Goal: Task Accomplishment & Management: Use online tool/utility

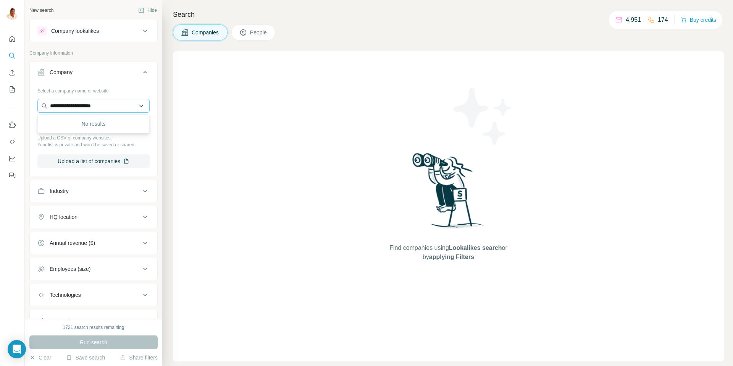
click at [59, 110] on input "**********" at bounding box center [93, 106] width 112 height 14
click at [59, 109] on input "**********" at bounding box center [93, 106] width 112 height 14
click at [108, 105] on input "********" at bounding box center [93, 106] width 112 height 14
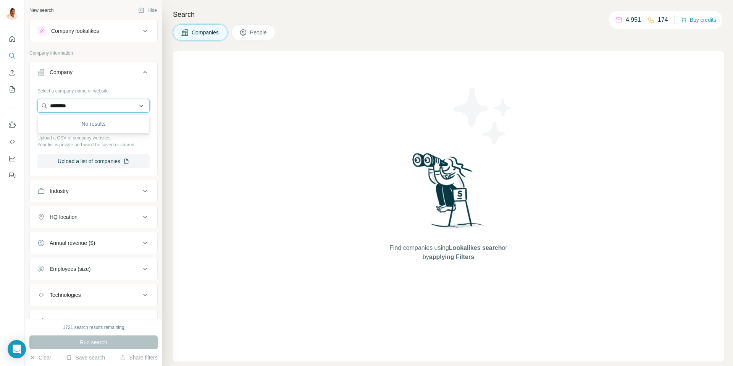
click at [108, 105] on input "********" at bounding box center [93, 106] width 112 height 14
paste input "*******"
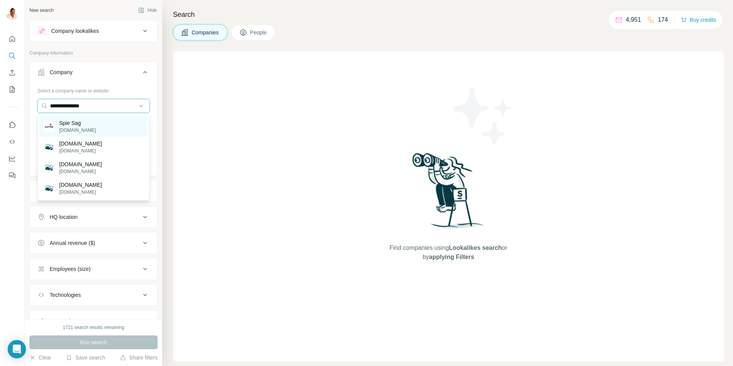
type input "**********"
click at [84, 127] on div "Spie Sag spie.de" at bounding box center [93, 126] width 108 height 21
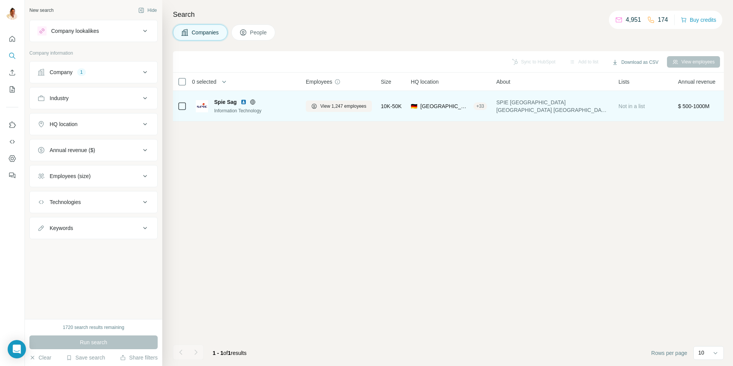
click at [217, 102] on span "Spie Sag" at bounding box center [225, 102] width 23 height 8
click at [253, 101] on icon at bounding box center [253, 102] width 6 height 6
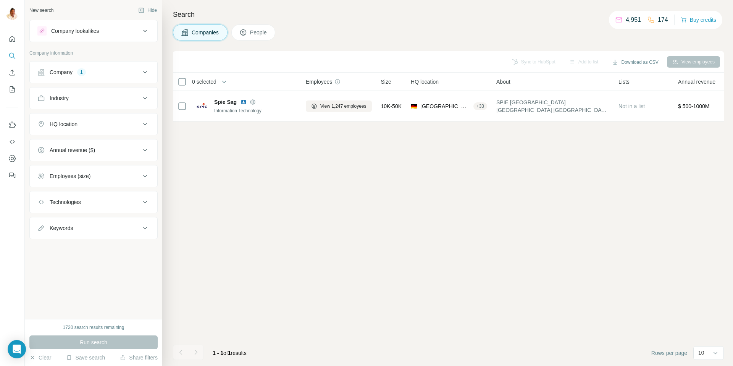
click at [107, 74] on div "Company 1" at bounding box center [88, 72] width 103 height 8
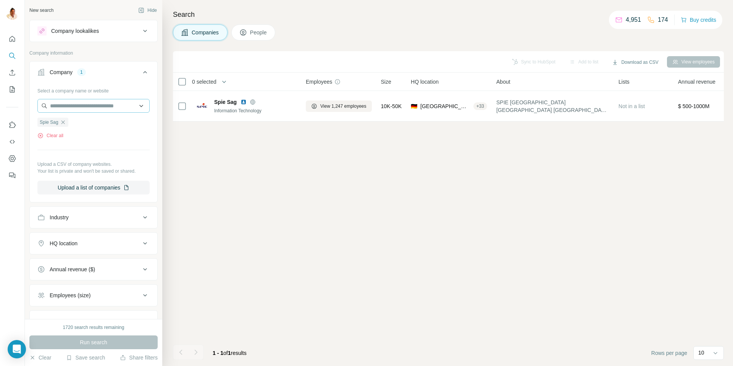
drag, startPoint x: 63, startPoint y: 121, endPoint x: 69, endPoint y: 109, distance: 13.3
click at [63, 121] on icon "button" at bounding box center [63, 122] width 6 height 6
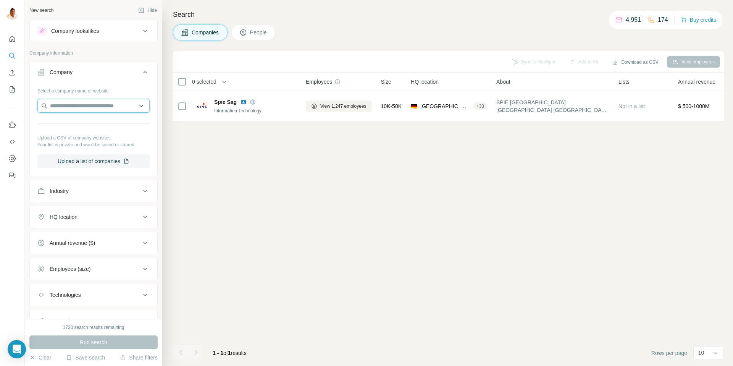
click at [73, 102] on input "text" at bounding box center [93, 106] width 112 height 14
type input "**********"
click at [75, 124] on p "Energetix" at bounding box center [77, 123] width 37 height 8
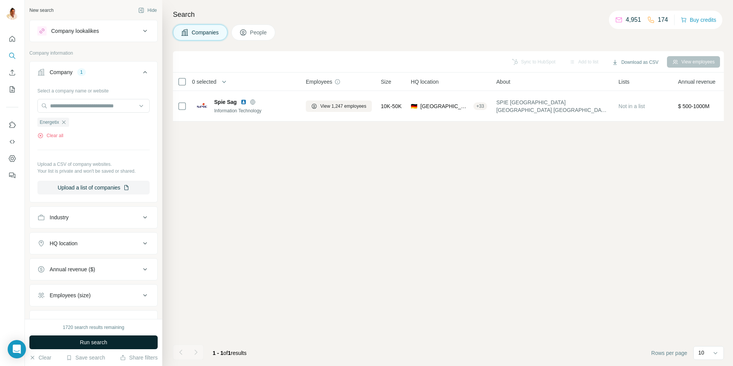
click at [91, 340] on span "Run search" at bounding box center [93, 342] width 27 height 8
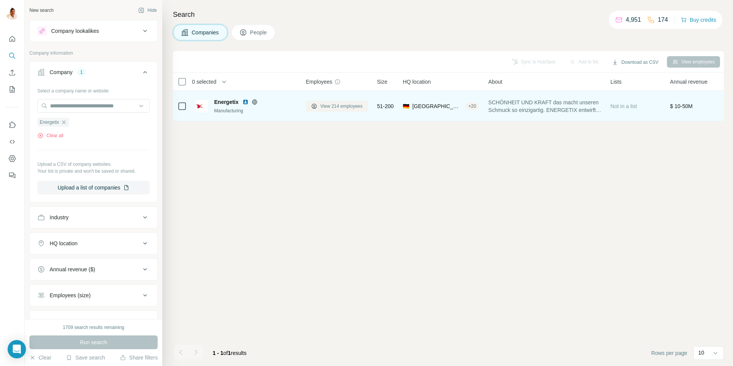
click at [329, 108] on span "View 214 employees" at bounding box center [341, 106] width 42 height 7
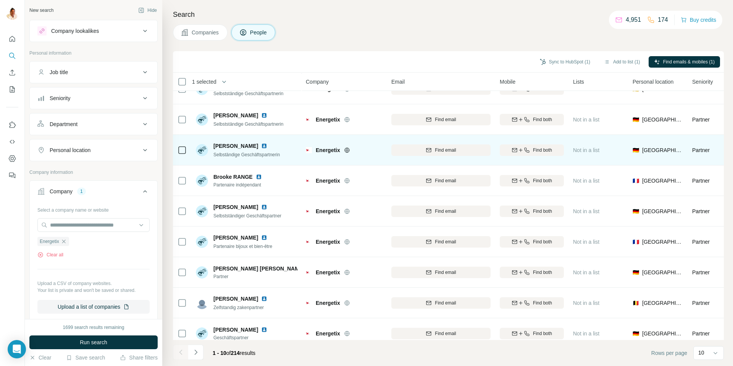
scroll to position [57, 0]
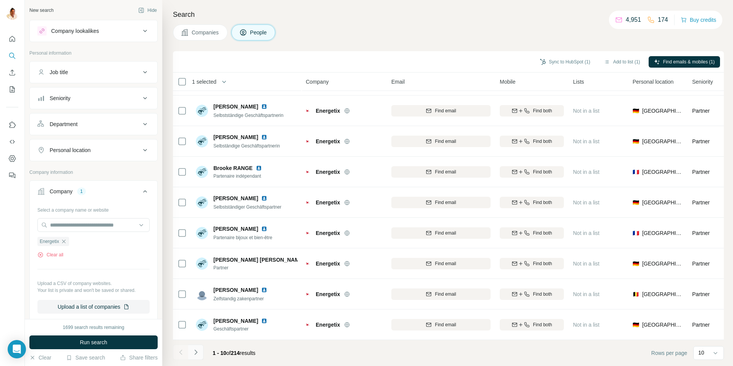
click at [197, 352] on icon "Navigate to next page" at bounding box center [196, 352] width 8 height 8
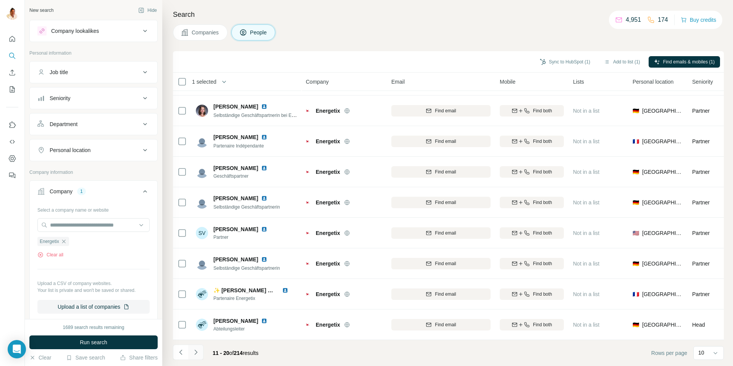
click at [197, 353] on icon "Navigate to next page" at bounding box center [196, 352] width 8 height 8
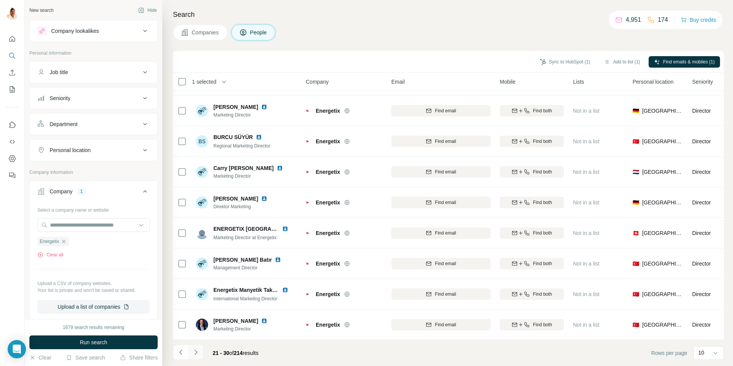
click at [196, 351] on icon "Navigate to next page" at bounding box center [196, 352] width 8 height 8
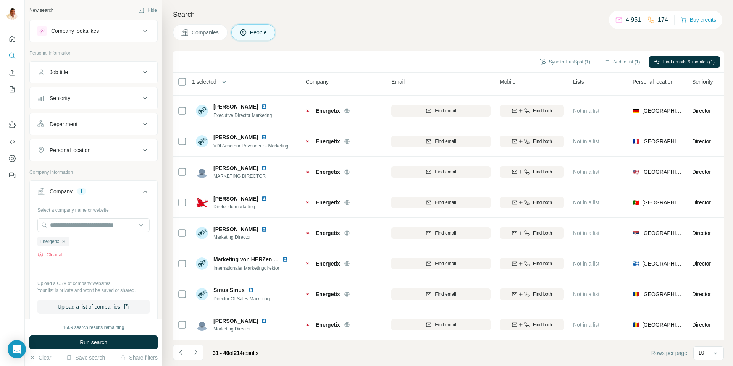
click at [196, 351] on icon "Navigate to next page" at bounding box center [196, 352] width 8 height 8
click at [192, 349] on icon "Navigate to next page" at bounding box center [196, 352] width 8 height 8
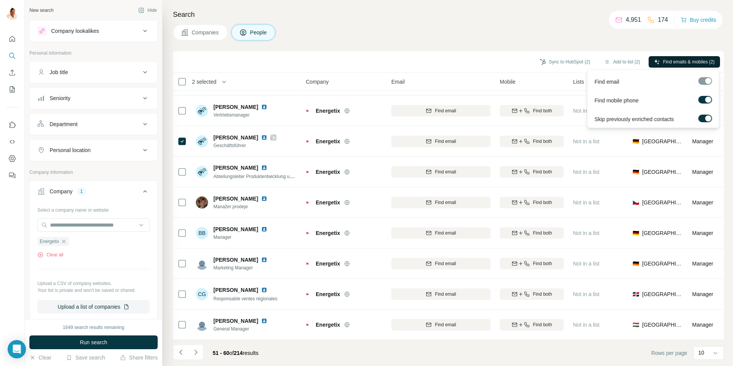
click at [666, 59] on span "Find emails & mobiles (2)" at bounding box center [689, 61] width 52 height 7
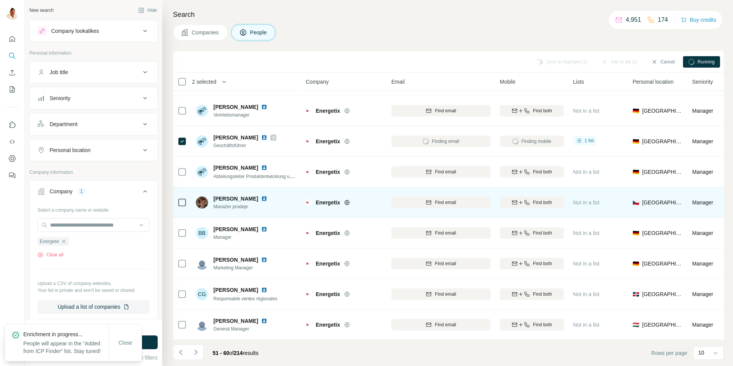
scroll to position [0, 0]
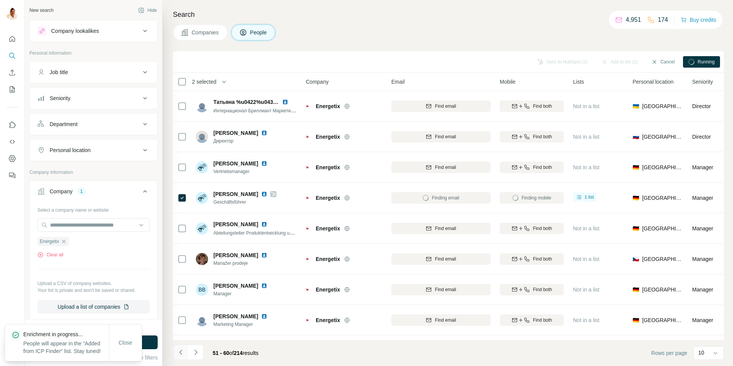
click at [183, 351] on icon "Navigate to previous page" at bounding box center [181, 352] width 8 height 8
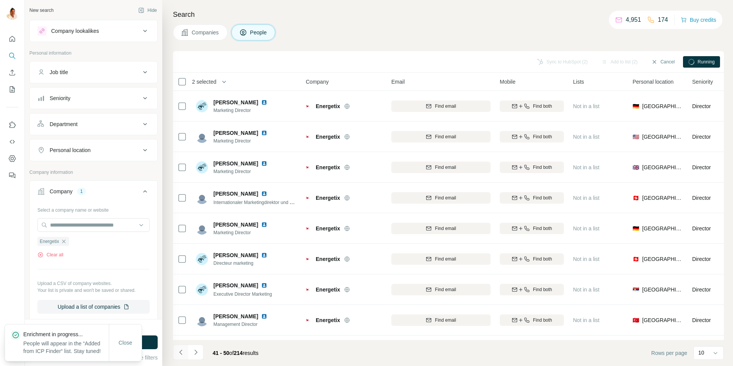
click at [183, 351] on icon "Navigate to previous page" at bounding box center [181, 352] width 8 height 8
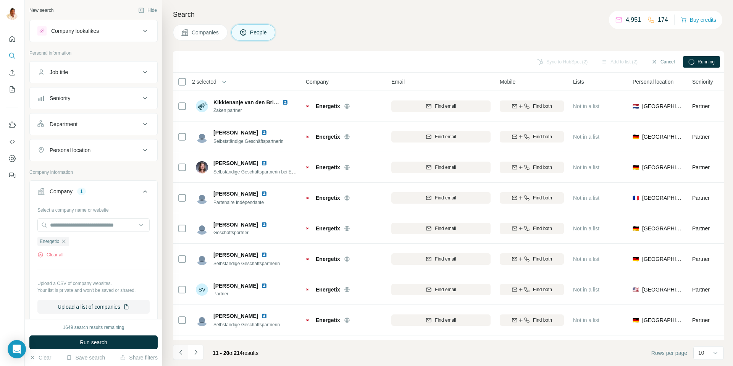
click at [183, 351] on icon "Navigate to previous page" at bounding box center [181, 352] width 8 height 8
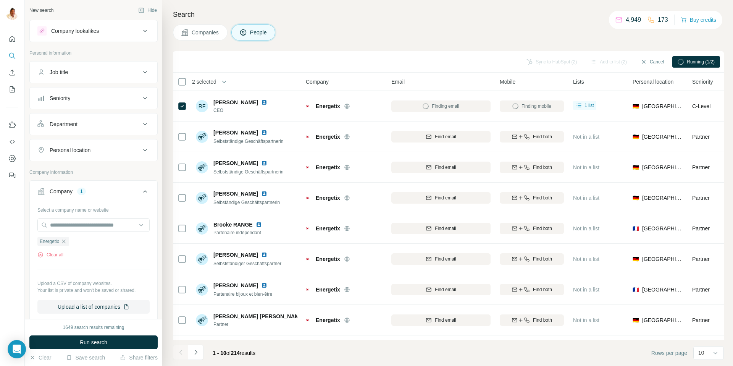
click at [183, 351] on div at bounding box center [180, 351] width 15 height 15
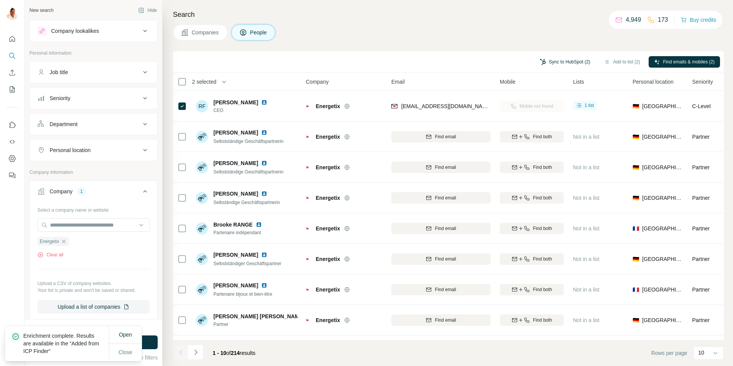
click at [561, 61] on button "Sync to HubSpot (2)" at bounding box center [565, 61] width 61 height 11
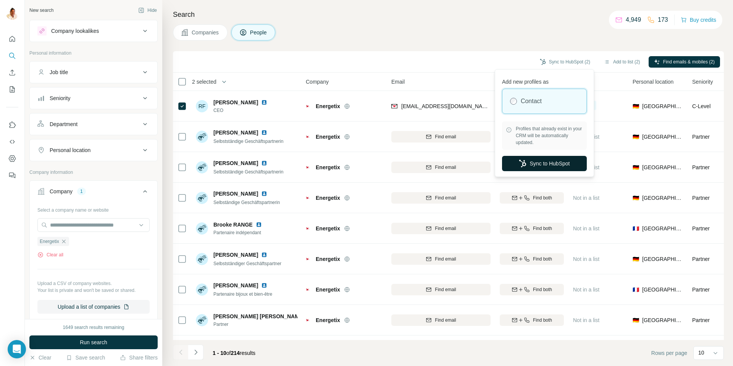
click at [538, 163] on button "Sync to HubSpot" at bounding box center [544, 163] width 85 height 15
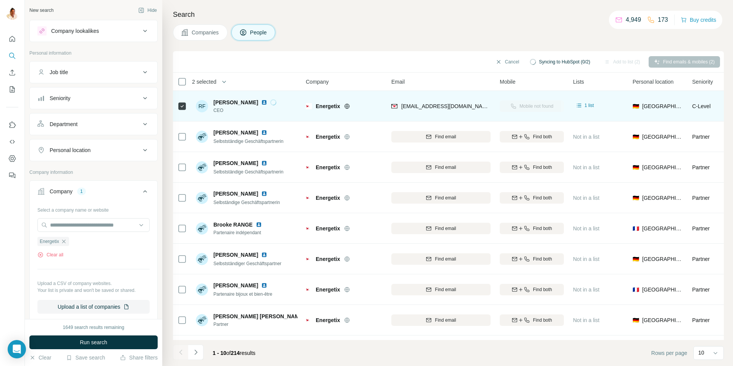
click at [261, 102] on img at bounding box center [264, 102] width 6 height 6
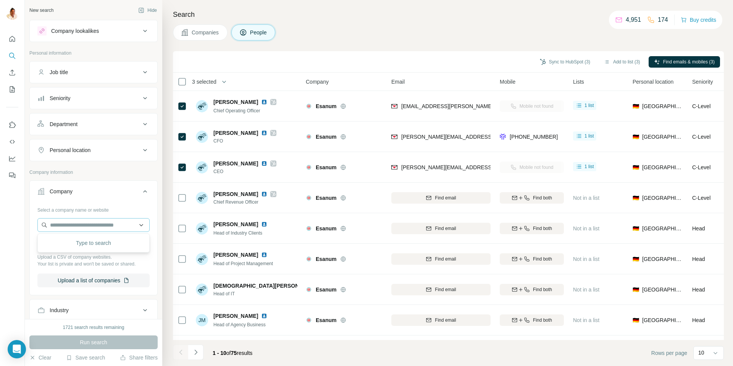
click at [100, 227] on input "text" at bounding box center [93, 225] width 112 height 14
type input "**********"
drag, startPoint x: 98, startPoint y: 238, endPoint x: 95, endPoint y: 244, distance: 6.3
click at [95, 244] on p "[PERSON_NAME]-Verpackungen" at bounding box center [99, 242] width 80 height 8
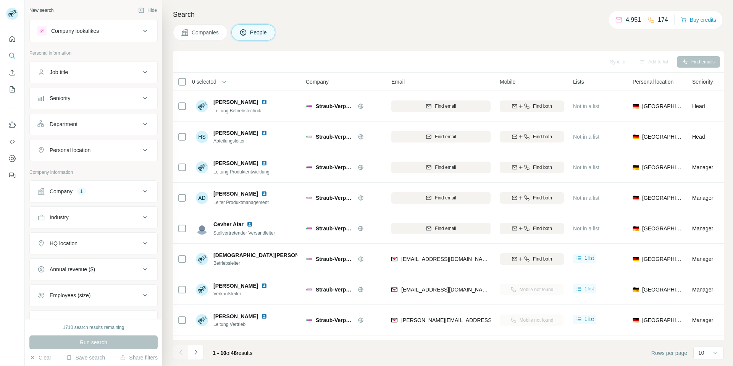
click at [194, 39] on button "Companies" at bounding box center [200, 32] width 55 height 16
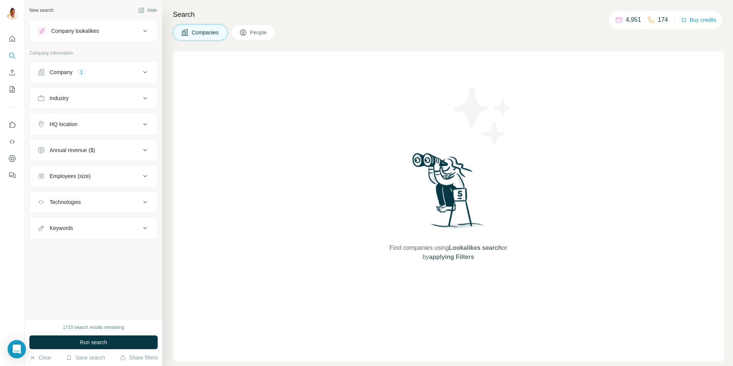
click at [250, 29] on button "People" at bounding box center [253, 32] width 44 height 16
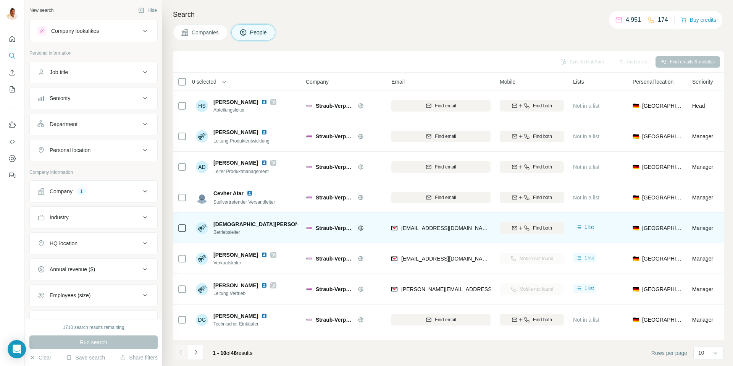
scroll to position [32, 0]
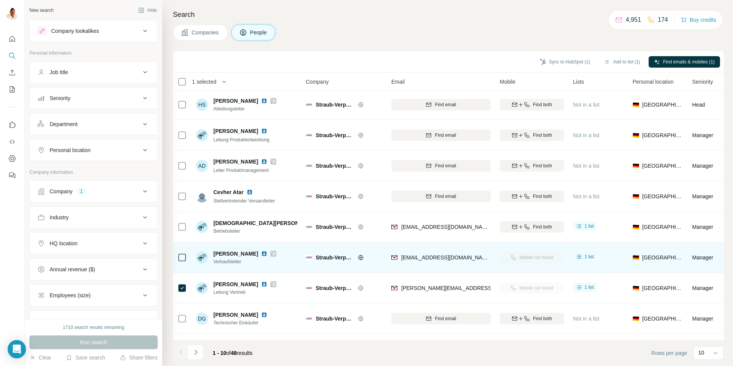
click at [184, 262] on div at bounding box center [182, 257] width 9 height 21
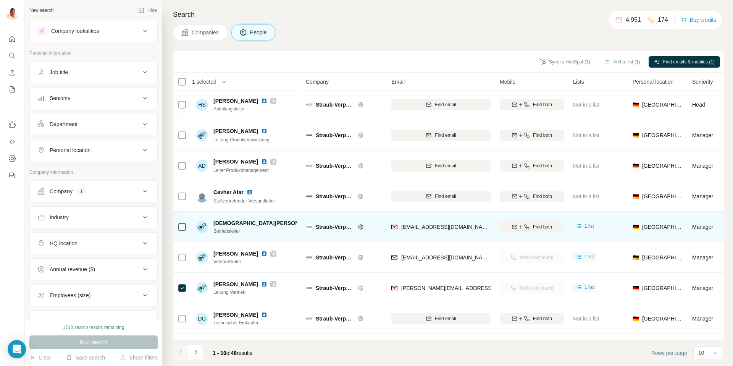
click at [183, 234] on div at bounding box center [182, 226] width 9 height 21
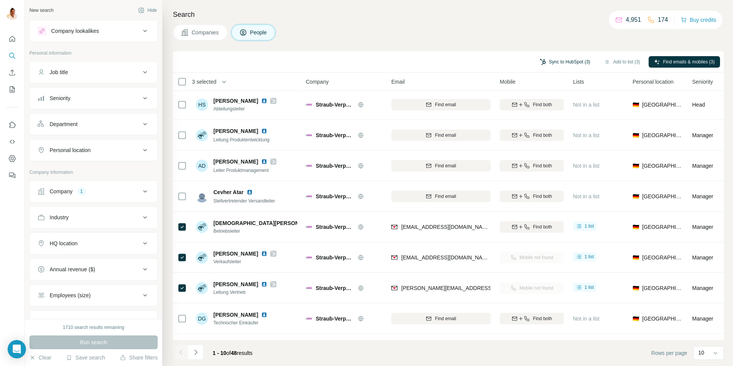
click at [551, 59] on button "Sync to HubSpot (3)" at bounding box center [565, 61] width 61 height 11
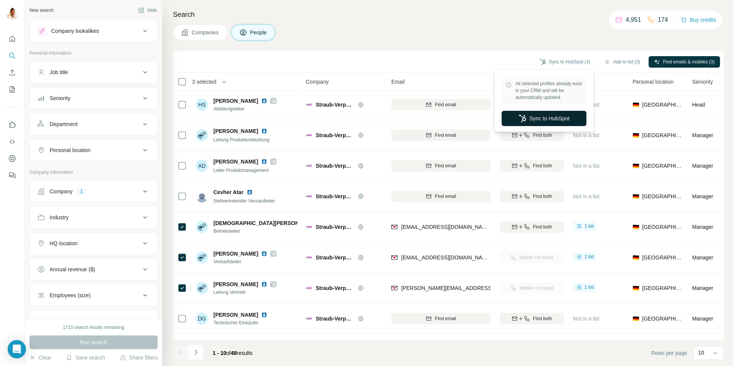
click at [549, 117] on button "Sync to HubSpot" at bounding box center [544, 118] width 85 height 15
